Goal: Task Accomplishment & Management: Manage account settings

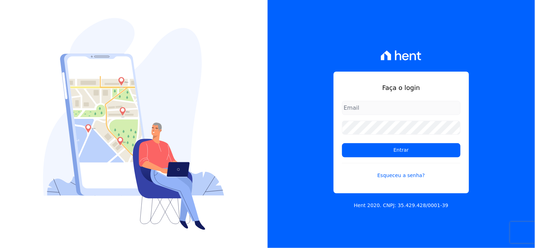
click at [407, 105] on input "email" at bounding box center [401, 108] width 119 height 14
type input "comunicacaojardim@hotmail.com"
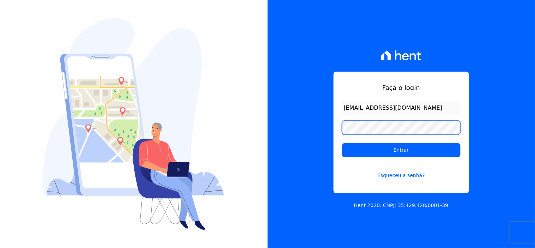
click at [342, 143] on input "Entrar" at bounding box center [401, 150] width 119 height 14
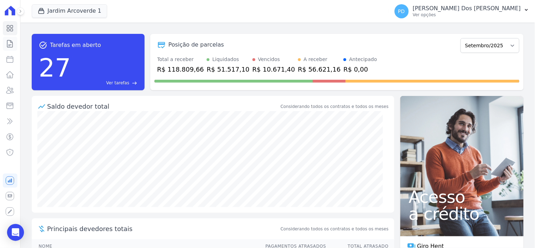
click at [8, 43] on icon at bounding box center [10, 44] width 8 height 8
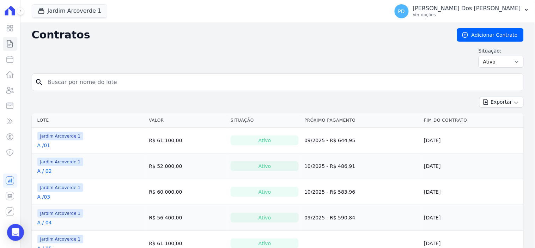
click at [193, 80] on input "search" at bounding box center [281, 82] width 477 height 14
type input "b / 020"
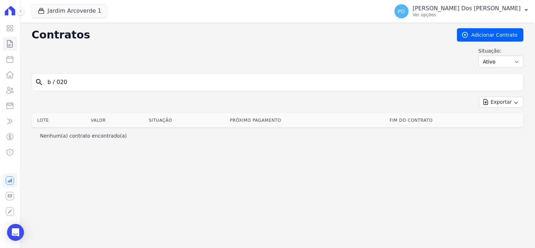
click at [59, 81] on input "b / 020" at bounding box center [281, 82] width 477 height 14
type input "b / 20"
click at [58, 9] on button "Jardim Arcoverde 1" at bounding box center [70, 10] width 76 height 13
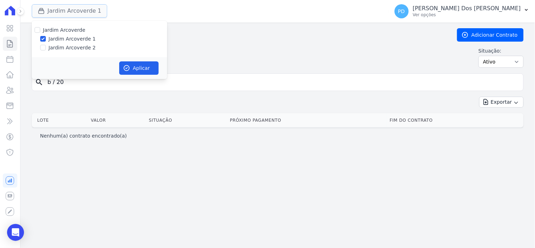
click at [61, 6] on button "Jardim Arcoverde 1" at bounding box center [70, 10] width 76 height 13
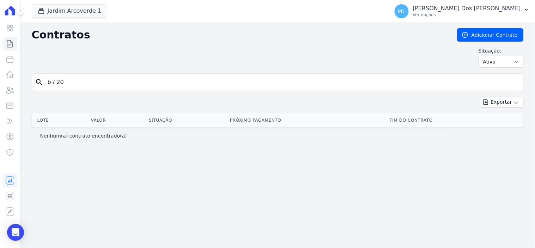
click at [57, 81] on input "b / 20" at bounding box center [281, 82] width 477 height 14
type input "b /20"
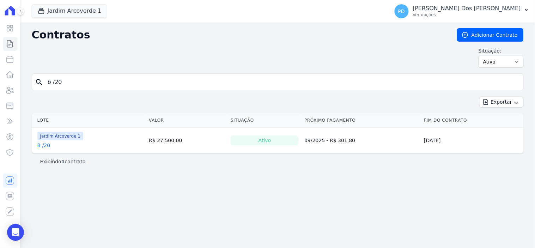
click at [47, 146] on link "B /20" at bounding box center [43, 145] width 13 height 7
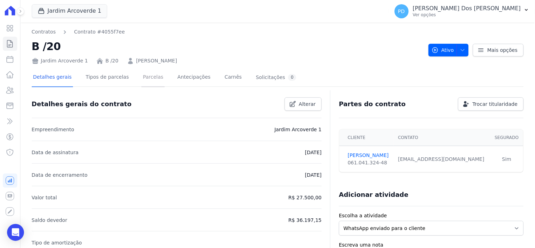
click at [141, 75] on link "Parcelas" at bounding box center [152, 77] width 23 height 19
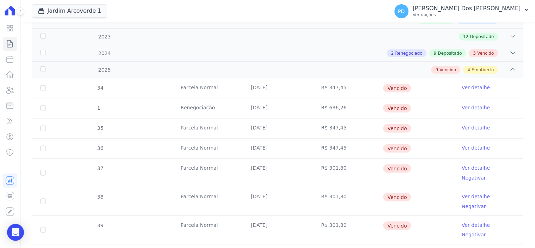
scroll to position [196, 0]
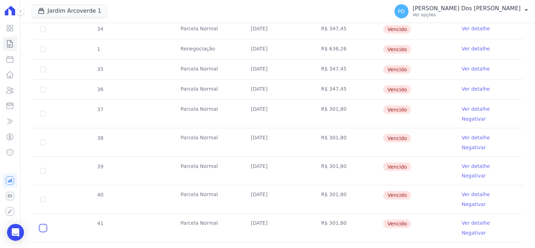
click at [43, 225] on input "checkbox" at bounding box center [43, 228] width 6 height 6
checkbox input "true"
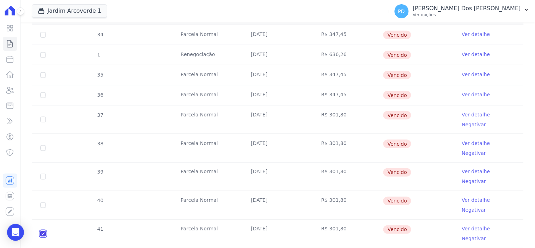
checkbox input "true"
click at [41, 202] on input "checkbox" at bounding box center [43, 205] width 6 height 6
checkbox input "true"
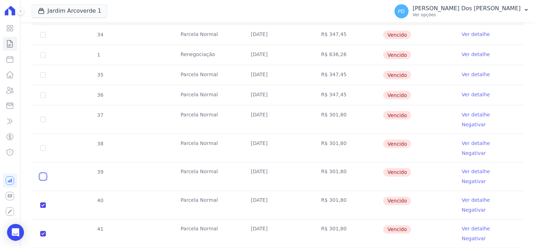
click at [41, 174] on input "checkbox" at bounding box center [43, 177] width 6 height 6
checkbox input "true"
click at [43, 145] on input "checkbox" at bounding box center [43, 148] width 6 height 6
checkbox input "true"
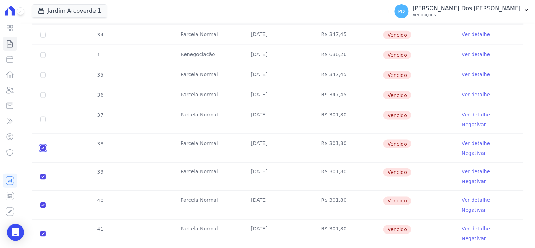
checkbox input "true"
click at [43, 117] on input "checkbox" at bounding box center [43, 120] width 6 height 6
checkbox input "true"
click at [42, 92] on input "checkbox" at bounding box center [43, 95] width 6 height 6
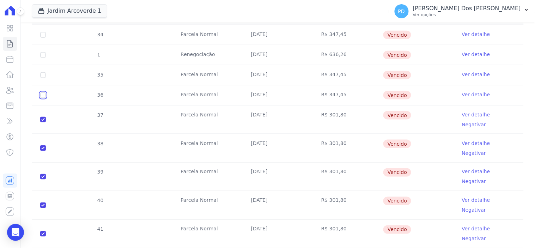
checkbox input "true"
click at [44, 72] on input "checkbox" at bounding box center [43, 75] width 6 height 6
checkbox input "true"
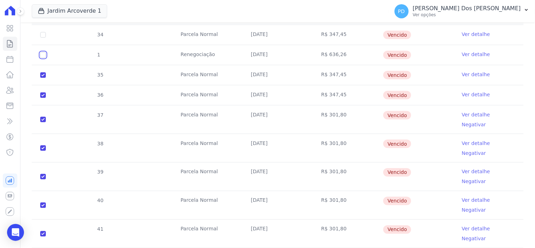
click at [41, 52] on input "checkbox" at bounding box center [43, 55] width 6 height 6
checkbox input "true"
click at [44, 32] on input "checkbox" at bounding box center [43, 35] width 6 height 6
checkbox input "true"
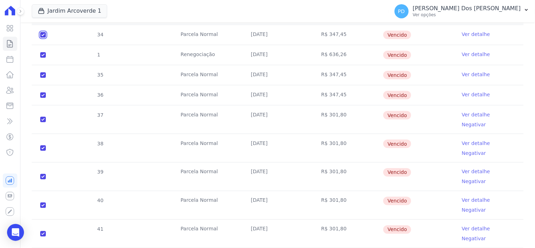
checkbox input "true"
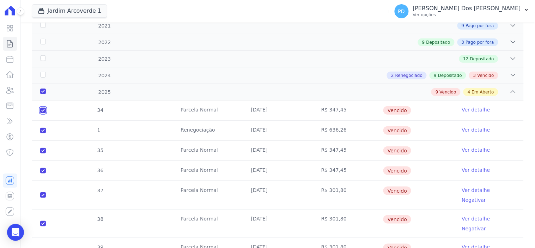
scroll to position [117, 0]
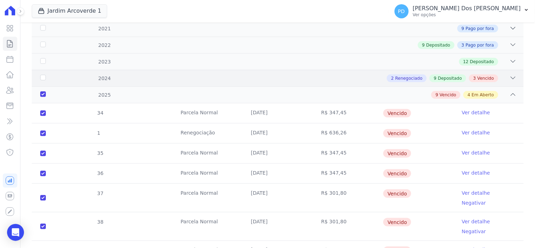
click at [42, 75] on div "2024" at bounding box center [61, 78] width 44 height 7
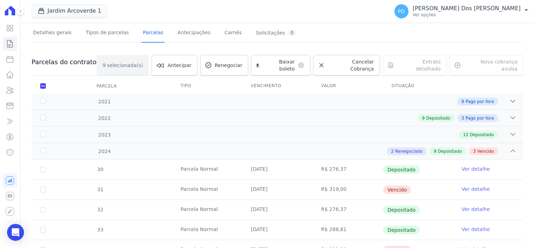
scroll to position [39, 0]
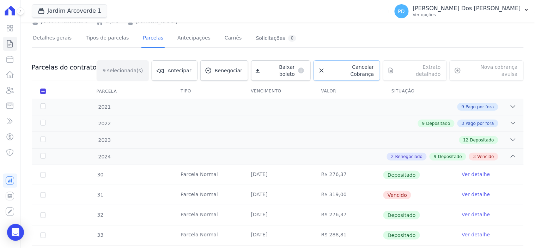
click at [355, 67] on span "Cancelar Cobrança" at bounding box center [351, 70] width 46 height 14
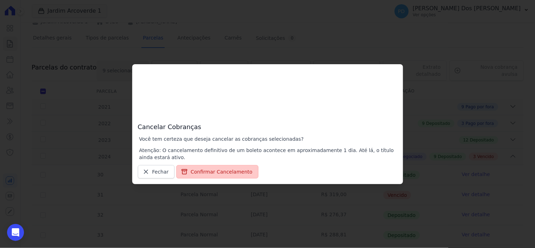
click at [228, 172] on button "Confirmar Cancelamento" at bounding box center [217, 171] width 82 height 13
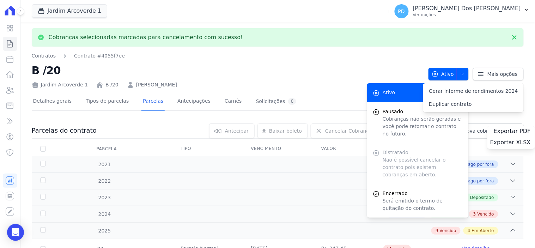
click at [215, 174] on div "2022 9 Depositado 3 Pago por fora" at bounding box center [278, 180] width 492 height 17
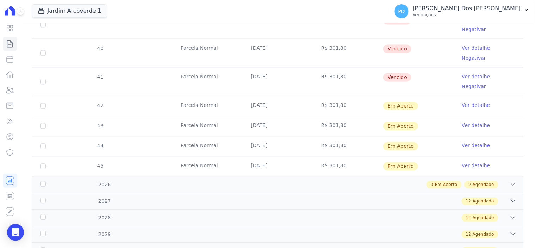
scroll to position [353, 0]
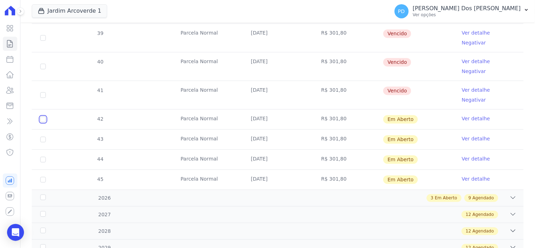
click at [43, 117] on input "checkbox" at bounding box center [43, 120] width 6 height 6
checkbox input "true"
click at [42, 137] on input "checkbox" at bounding box center [43, 140] width 6 height 6
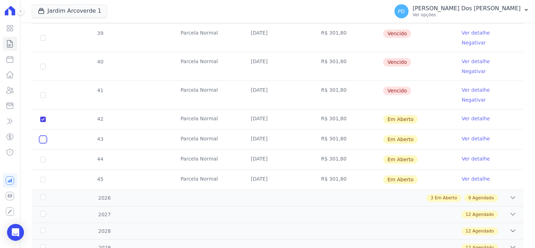
checkbox input "true"
click at [42, 137] on input "checkbox" at bounding box center [43, 140] width 6 height 6
checkbox input "false"
checkbox input "true"
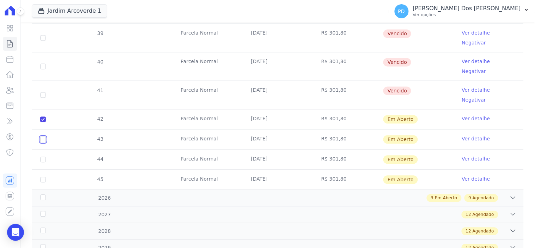
click at [44, 137] on input "checkbox" at bounding box center [43, 140] width 6 height 6
checkbox input "true"
click at [44, 157] on input "checkbox" at bounding box center [43, 160] width 6 height 6
checkbox input "true"
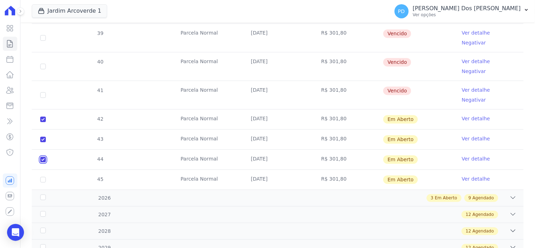
checkbox input "true"
click at [42, 177] on input "checkbox" at bounding box center [43, 180] width 6 height 6
checkbox input "true"
click at [45, 195] on div "2026" at bounding box center [61, 198] width 44 height 7
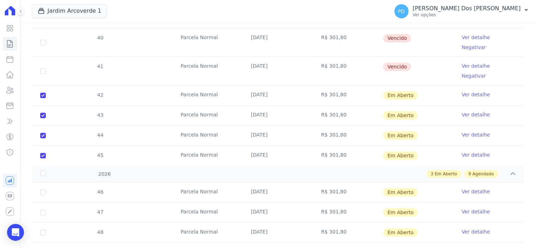
scroll to position [328, 0]
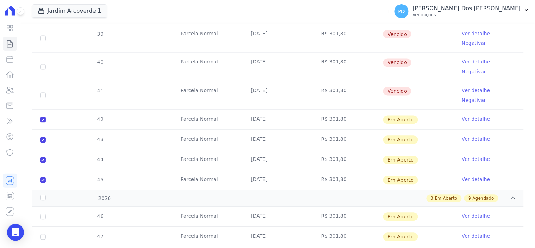
click at [44, 207] on td "46" at bounding box center [43, 217] width 23 height 20
click at [40, 214] on input "checkbox" at bounding box center [43, 217] width 6 height 6
checkbox input "true"
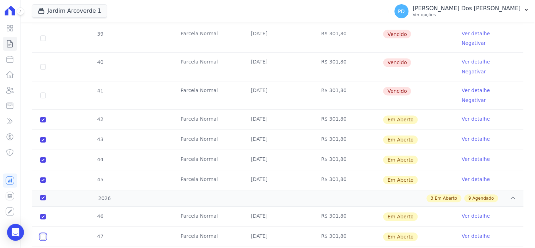
click at [42, 234] on input "checkbox" at bounding box center [43, 237] width 6 height 6
checkbox input "true"
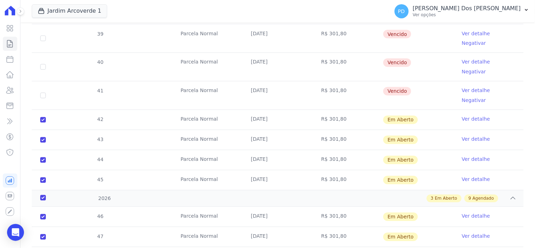
checkbox input "true"
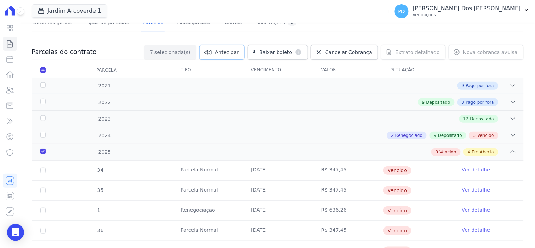
scroll to position [0, 0]
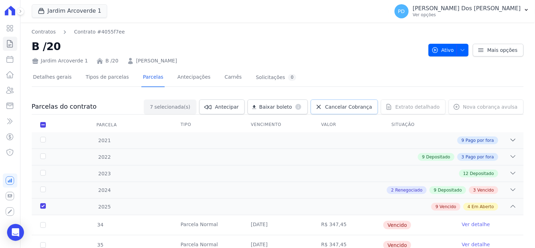
click at [352, 106] on span "Cancelar Cobrança" at bounding box center [348, 106] width 47 height 7
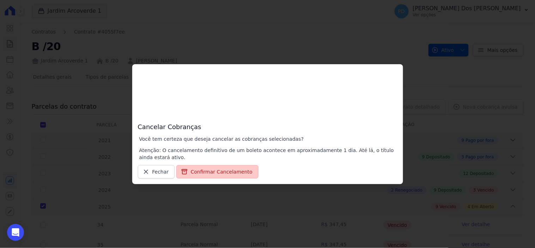
click at [210, 170] on button "Confirmar Cancelamento" at bounding box center [217, 171] width 82 height 13
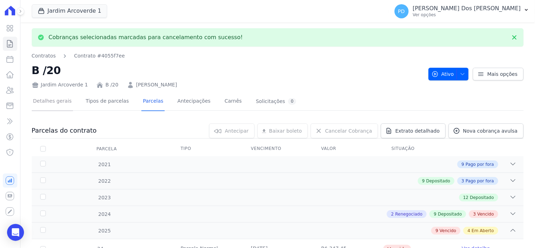
click at [49, 99] on link "Detalhes gerais" at bounding box center [53, 101] width 42 height 19
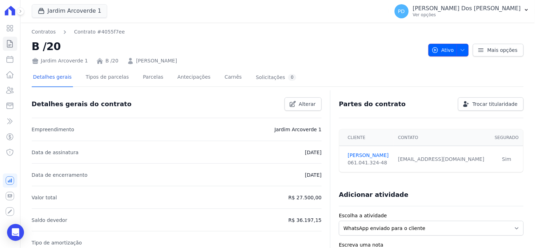
click at [461, 52] on icon "button" at bounding box center [463, 50] width 6 height 6
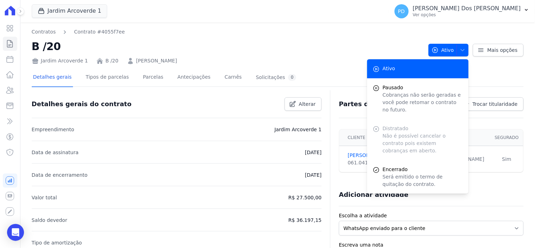
click at [423, 127] on div "Distratado Não é possível cancelar o contrato pois existem cobranças em aberto." at bounding box center [418, 139] width 102 height 41
click at [491, 77] on div "Detalhes gerais Tipos de parcelas [GEOGRAPHIC_DATA] Antecipações [PERSON_NAME] …" at bounding box center [278, 78] width 492 height 18
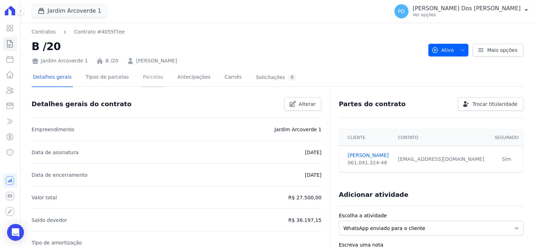
click at [146, 78] on link "Parcelas" at bounding box center [152, 77] width 23 height 19
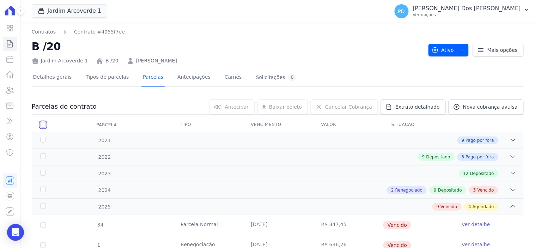
click at [40, 126] on input "checkbox" at bounding box center [43, 125] width 6 height 6
checkbox input "true"
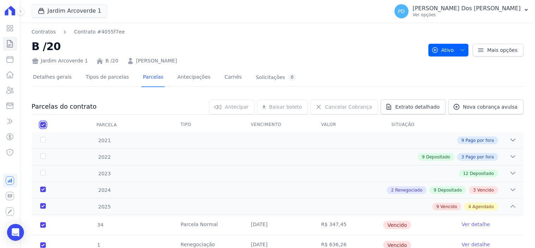
checkbox input "true"
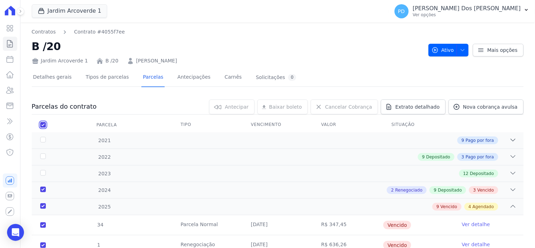
checkbox input "true"
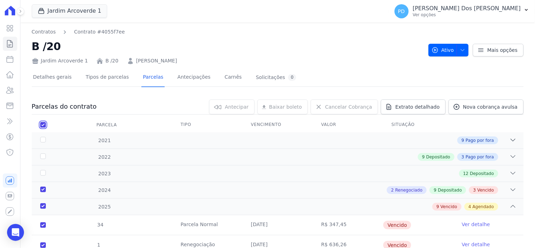
checkbox input "true"
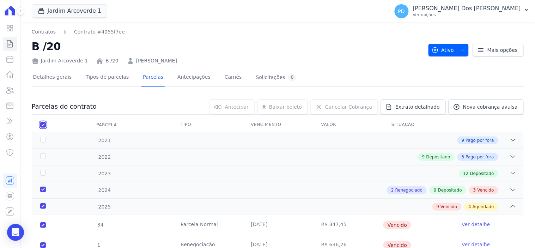
checkbox input "true"
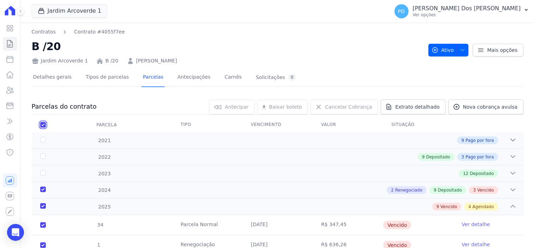
checkbox input "true"
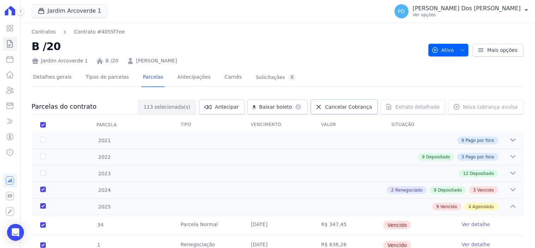
click at [357, 104] on span "Cancelar Cobrança" at bounding box center [348, 106] width 47 height 7
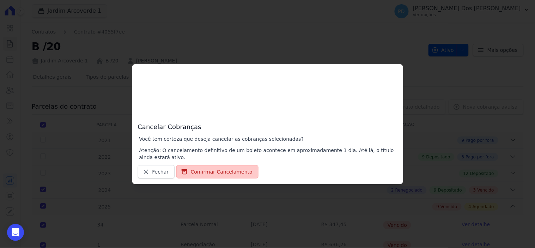
click at [199, 174] on button "Confirmar Cancelamento" at bounding box center [217, 171] width 82 height 13
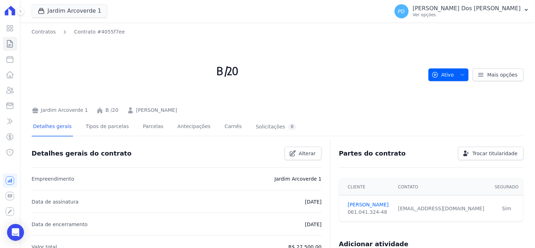
click at [154, 125] on div "Detalhes gerais Tipos de parcelas [GEOGRAPHIC_DATA] Antecipações [PERSON_NAME] …" at bounding box center [165, 127] width 266 height 19
click at [149, 125] on link "Parcelas" at bounding box center [152, 127] width 23 height 19
click at [144, 126] on link "Parcelas" at bounding box center [152, 127] width 23 height 19
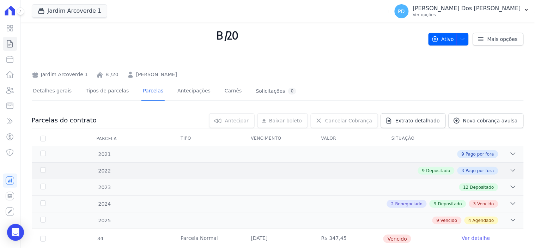
scroll to position [78, 0]
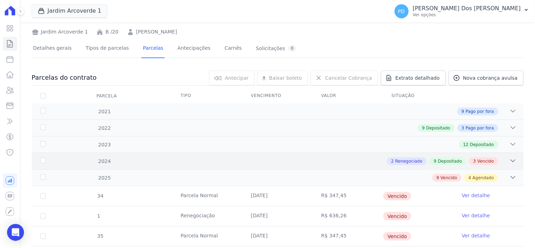
click at [41, 161] on div "2024" at bounding box center [61, 161] width 44 height 7
click at [42, 160] on div "2024" at bounding box center [61, 161] width 44 height 7
click at [511, 161] on icon at bounding box center [513, 161] width 5 height 2
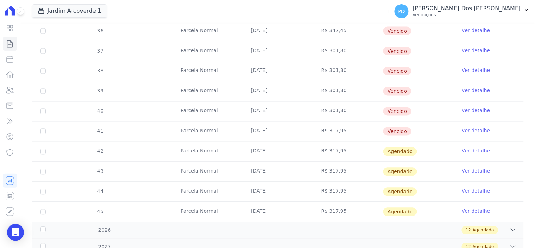
scroll to position [353, 0]
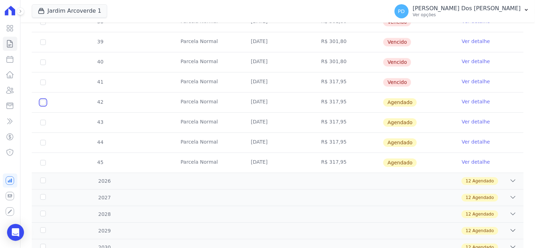
click at [41, 104] on input "checkbox" at bounding box center [43, 103] width 6 height 6
checkbox input "true"
click at [43, 121] on input "checkbox" at bounding box center [43, 123] width 6 height 6
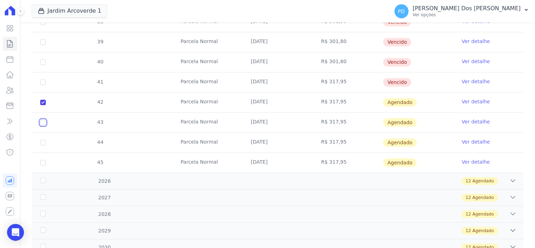
checkbox input "true"
click at [43, 121] on input "checkbox" at bounding box center [43, 123] width 6 height 6
checkbox input "false"
checkbox input "true"
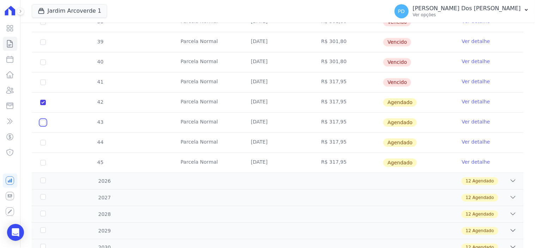
click at [41, 125] on input "checkbox" at bounding box center [43, 123] width 6 height 6
checkbox input "true"
click at [41, 144] on input "checkbox" at bounding box center [43, 143] width 6 height 6
checkbox input "true"
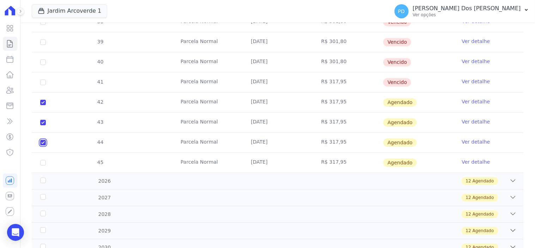
checkbox input "true"
click at [44, 165] on input "checkbox" at bounding box center [43, 163] width 6 height 6
checkbox input "true"
click at [44, 165] on input "checkbox" at bounding box center [43, 163] width 6 height 6
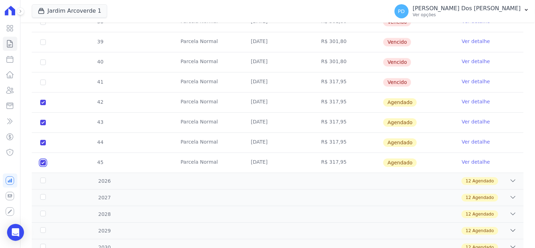
checkbox input "false"
checkbox input "true"
click at [43, 162] on input "checkbox" at bounding box center [43, 163] width 6 height 6
checkbox input "true"
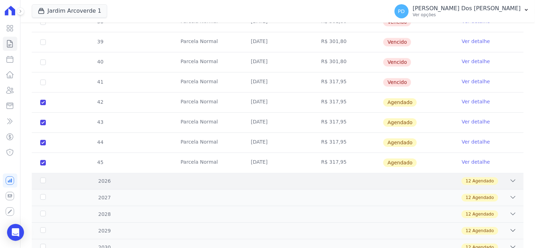
click at [42, 183] on div "2026" at bounding box center [61, 181] width 44 height 7
click at [43, 197] on div "2027" at bounding box center [61, 197] width 44 height 7
click at [41, 180] on div "2026" at bounding box center [61, 181] width 44 height 7
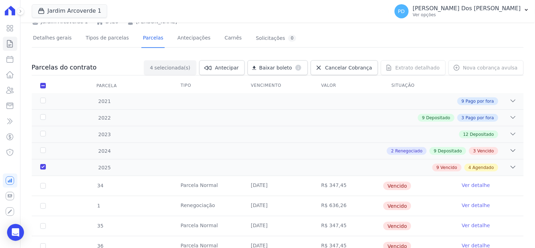
scroll to position [78, 0]
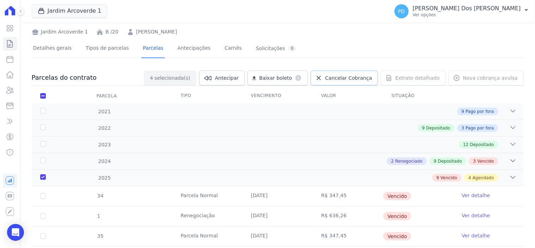
click at [347, 77] on span "Cancelar Cobrança" at bounding box center [348, 77] width 47 height 7
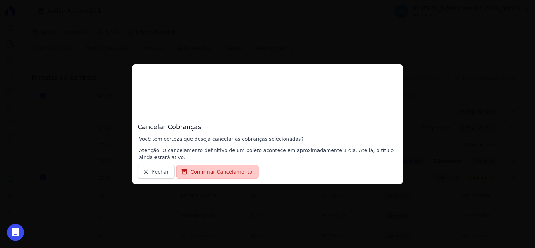
click at [212, 170] on button "Confirmar Cancelamento" at bounding box center [217, 171] width 82 height 13
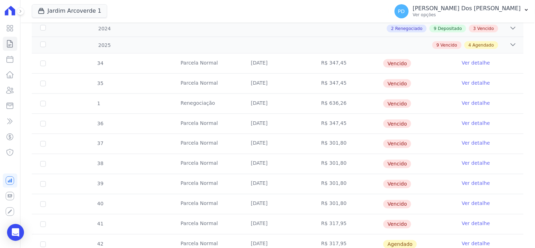
scroll to position [431, 0]
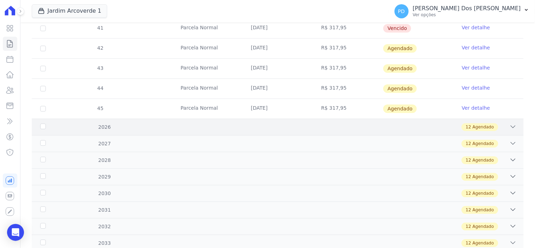
click at [44, 125] on div "2026" at bounding box center [61, 126] width 44 height 7
click at [510, 125] on icon at bounding box center [513, 126] width 7 height 7
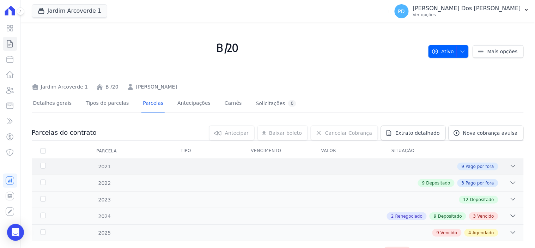
scroll to position [0, 0]
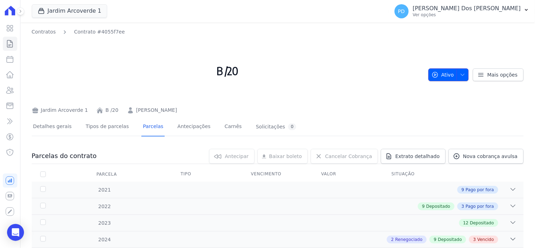
click at [463, 75] on button "Ativo" at bounding box center [449, 74] width 41 height 13
click at [461, 74] on icon "button" at bounding box center [463, 75] width 4 height 2
click at [460, 73] on icon "button" at bounding box center [463, 75] width 6 height 6
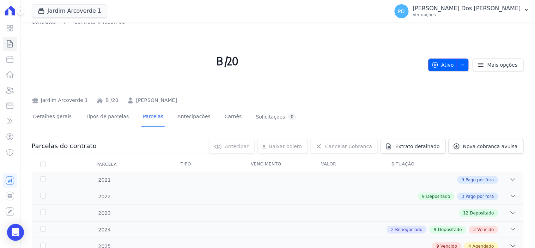
scroll to position [39, 0]
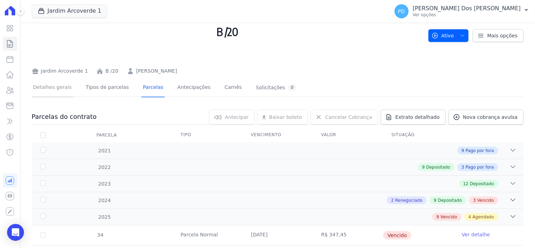
click at [59, 87] on link "Detalhes gerais" at bounding box center [53, 88] width 42 height 19
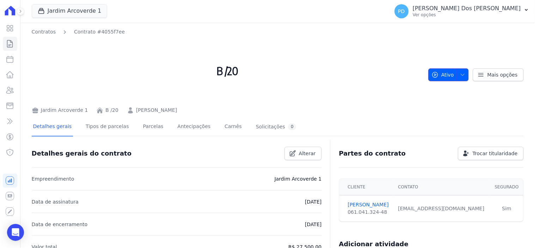
click at [460, 73] on icon "button" at bounding box center [463, 75] width 6 height 6
click at [460, 71] on span "button" at bounding box center [461, 74] width 9 height 11
click at [481, 75] on link "Mais opções" at bounding box center [498, 74] width 51 height 13
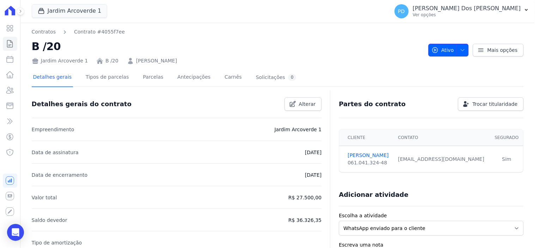
click at [460, 52] on icon "button" at bounding box center [463, 50] width 6 height 6
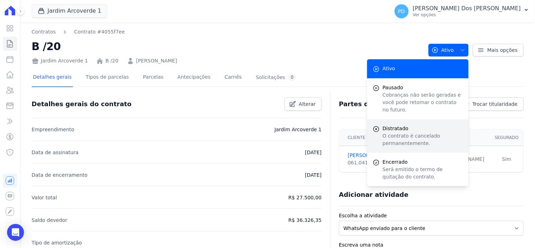
click at [399, 132] on p "O contrato é cancelado permanentemente." at bounding box center [423, 139] width 80 height 15
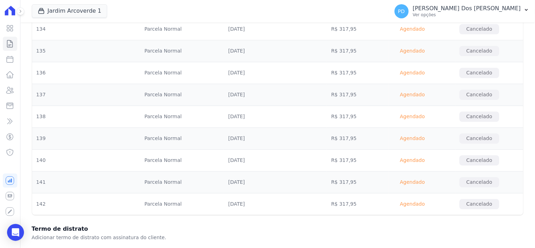
scroll to position [2558, 0]
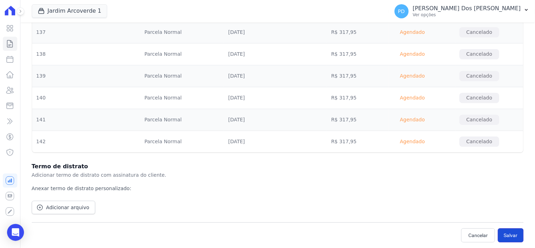
click at [506, 235] on button "Salvar" at bounding box center [511, 235] width 26 height 14
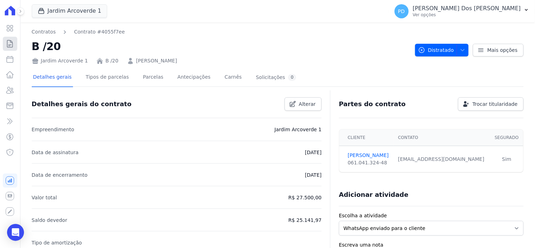
click at [10, 47] on icon at bounding box center [10, 44] width 8 height 8
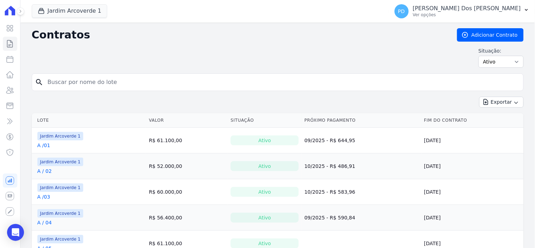
click at [111, 85] on input "search" at bounding box center [281, 82] width 477 height 14
type input "k / 07"
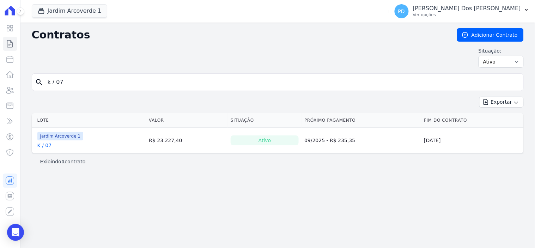
click at [43, 145] on link "K / 07" at bounding box center [44, 145] width 14 height 7
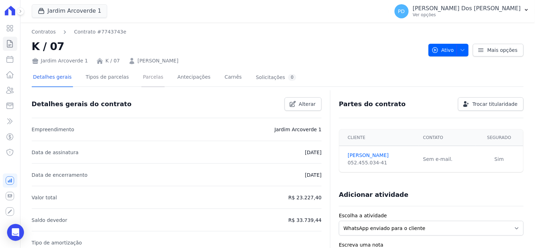
click at [149, 76] on link "Parcelas" at bounding box center [152, 77] width 23 height 19
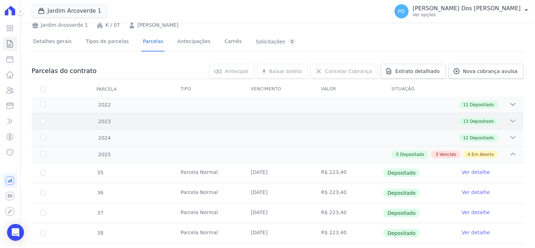
scroll to position [196, 0]
